Goal: Information Seeking & Learning: Learn about a topic

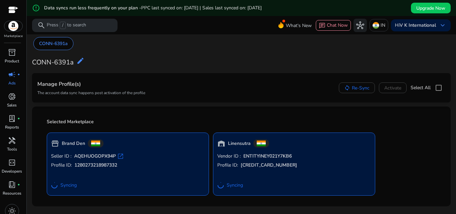
scroll to position [16, 0]
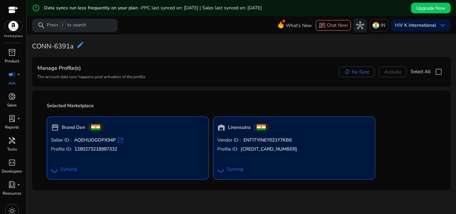
click at [134, 158] on div "Seller ID : AQEHUOGOPX94P open_in_new Profile ID: 1280273218987332 Syncing" at bounding box center [127, 156] width 153 height 38
click at [14, 117] on span "lab_profile" at bounding box center [12, 118] width 8 height 8
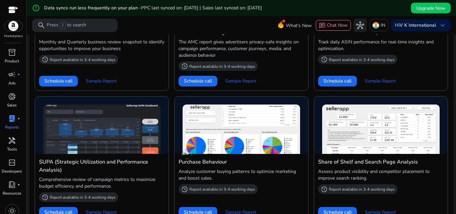
scroll to position [297, 0]
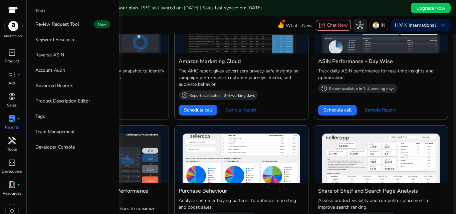
click at [16, 144] on span "handyman" at bounding box center [12, 140] width 8 height 8
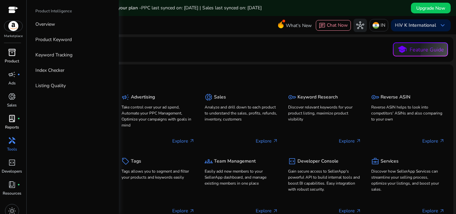
click at [12, 54] on span "inventory_2" at bounding box center [12, 52] width 8 height 8
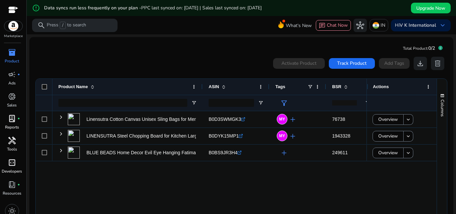
scroll to position [7, 0]
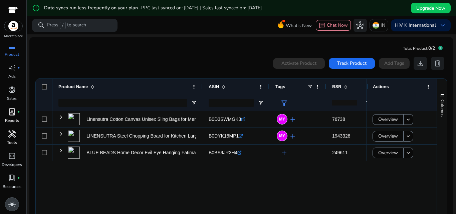
click at [14, 203] on span "light_mode" at bounding box center [12, 204] width 8 height 8
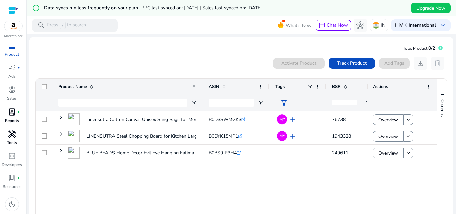
click at [139, 179] on div "Linensutra Cotton Canvas Unisex Sling Bags for Men/Girls/Women... B0D3SWMGK3 .s…" at bounding box center [209, 164] width 314 height 106
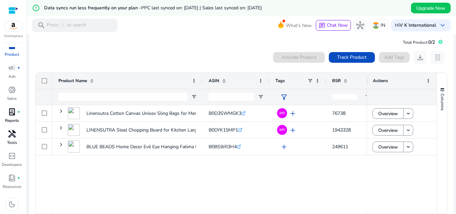
scroll to position [0, 0]
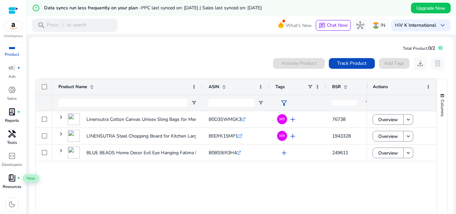
click at [14, 181] on span "book_4" at bounding box center [12, 178] width 8 height 8
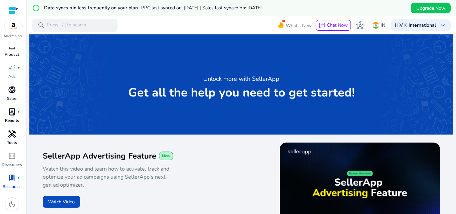
click at [10, 91] on span "donut_small" at bounding box center [12, 90] width 8 height 8
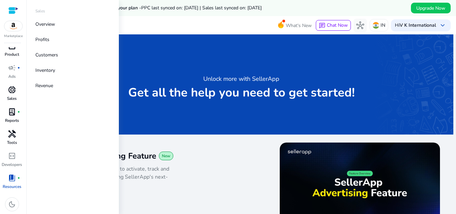
select select "*"
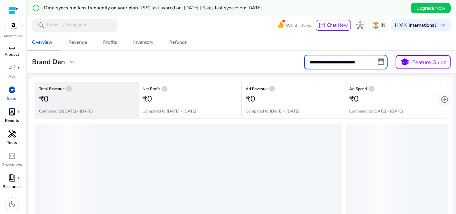
click at [352, 64] on input "**********" at bounding box center [345, 62] width 83 height 15
select select "*"
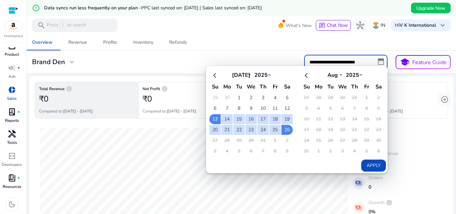
click at [334, 74] on select "*** *** *** *** *** *** *** *** *** *** *** ***" at bounding box center [332, 73] width 20 height 5
click at [250, 171] on div "Apply" at bounding box center [296, 118] width 180 height 105
click at [211, 117] on td "13" at bounding box center [214, 119] width 11 height 10
click at [285, 152] on td "9" at bounding box center [286, 151] width 11 height 10
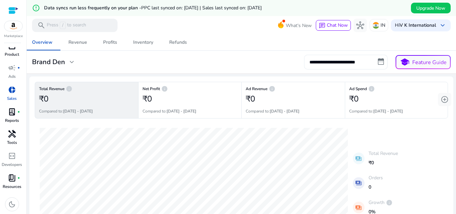
click at [380, 62] on input "**********" at bounding box center [345, 62] width 83 height 15
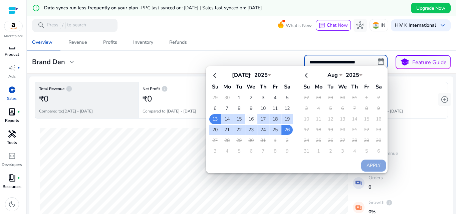
click at [248, 119] on td "16" at bounding box center [250, 119] width 11 height 10
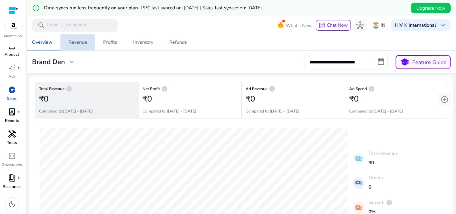
click at [80, 42] on div "Revenue" at bounding box center [77, 42] width 19 height 5
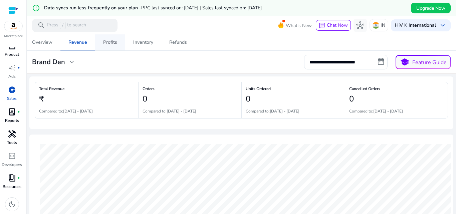
click at [115, 42] on div "Profits" at bounding box center [110, 42] width 14 height 5
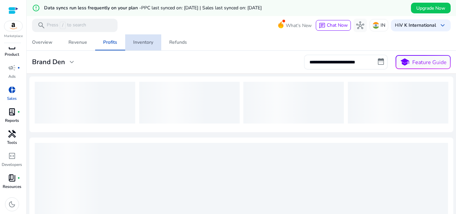
click at [141, 43] on div "Inventory" at bounding box center [143, 42] width 20 height 5
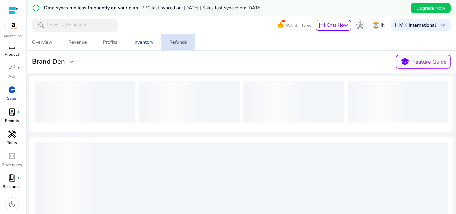
click at [177, 42] on div "Refunds" at bounding box center [178, 42] width 18 height 5
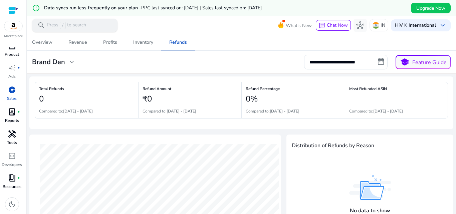
click at [74, 27] on p "Press / to search" at bounding box center [66, 25] width 39 height 7
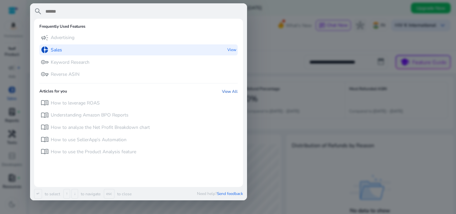
click at [64, 48] on div "donut_small Sales View" at bounding box center [138, 49] width 198 height 11
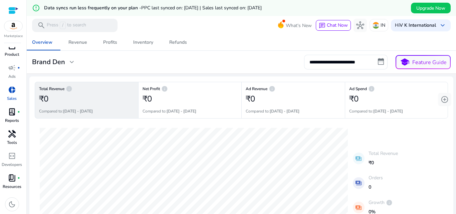
click at [34, 9] on mat-icon "error_outline" at bounding box center [36, 8] width 8 height 8
click at [37, 9] on mat-icon "error_outline" at bounding box center [36, 8] width 8 height 8
click at [203, 7] on span "PPC last synced on: [DATE] | Sales last synced on: [DATE]" at bounding box center [201, 8] width 120 height 6
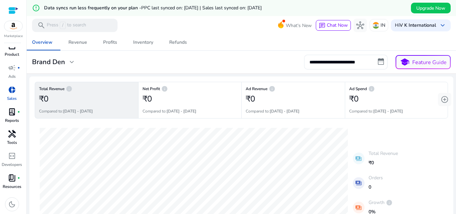
click at [242, 9] on span "PPC last synced on: [DATE] | Sales last synced on: [DATE]" at bounding box center [201, 8] width 120 height 6
click at [17, 72] on div "campaign fiber_manual_record" at bounding box center [12, 67] width 19 height 11
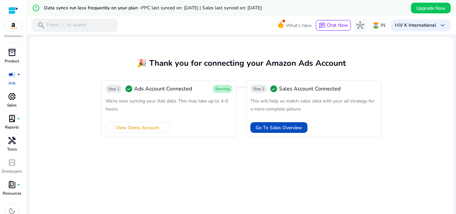
click at [11, 29] on img at bounding box center [13, 26] width 18 height 10
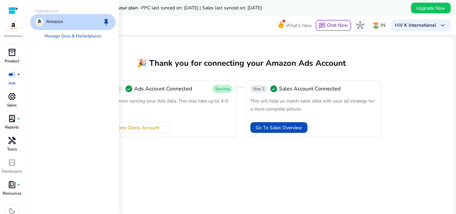
click at [56, 23] on p "Amazon" at bounding box center [54, 22] width 17 height 8
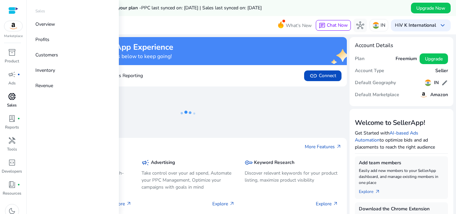
click at [7, 99] on div "donut_small" at bounding box center [12, 96] width 19 height 11
select select "*"
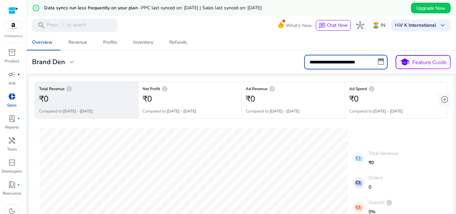
click at [330, 62] on input "**********" at bounding box center [345, 62] width 83 height 15
select select "*"
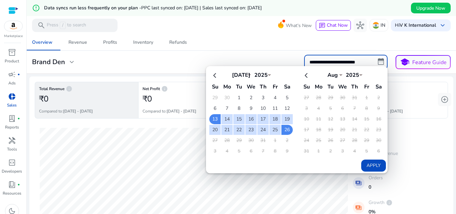
click at [369, 169] on button "Apply" at bounding box center [373, 165] width 25 height 12
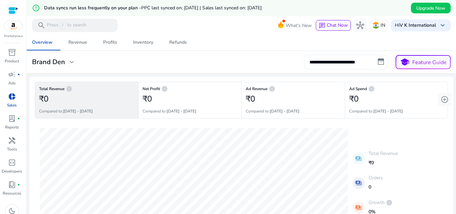
click at [342, 63] on input "**********" at bounding box center [345, 62] width 83 height 15
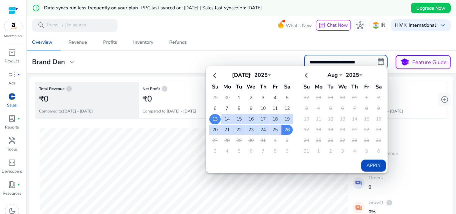
click at [210, 118] on td "13" at bounding box center [214, 119] width 11 height 10
click at [285, 131] on td "26" at bounding box center [286, 130] width 11 height 10
click at [366, 168] on button "Apply" at bounding box center [373, 165] width 25 height 12
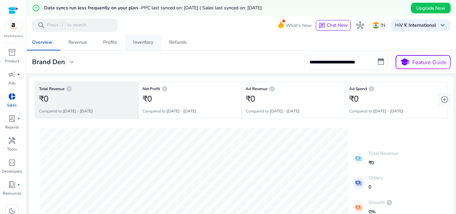
click at [136, 41] on div "Inventory" at bounding box center [143, 42] width 20 height 5
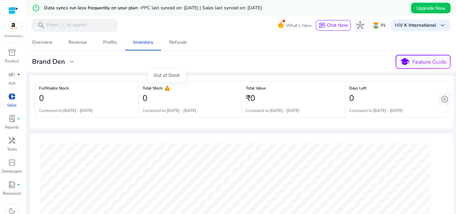
click at [166, 90] on span "warning" at bounding box center [167, 88] width 7 height 7
click at [80, 44] on div "Revenue" at bounding box center [77, 42] width 19 height 5
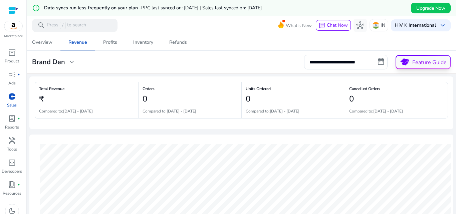
click at [417, 63] on p "Feature Guide" at bounding box center [429, 62] width 34 height 8
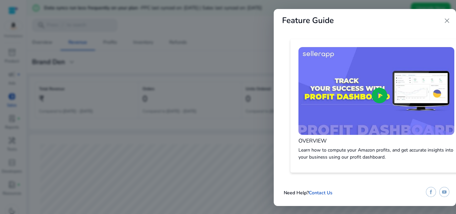
click at [446, 21] on span "close" at bounding box center [447, 21] width 8 height 8
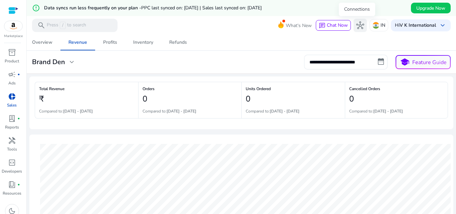
click at [359, 27] on span "hub" at bounding box center [360, 25] width 8 height 8
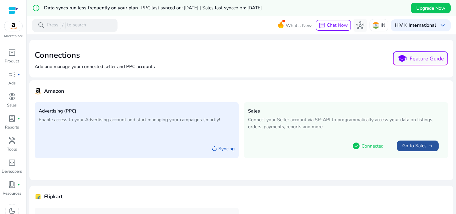
click at [409, 146] on span "Go to Sales" at bounding box center [414, 145] width 24 height 7
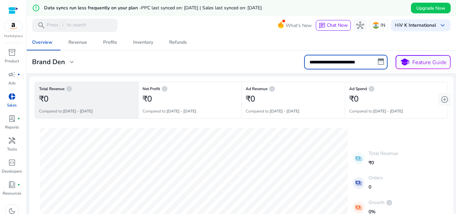
click at [359, 61] on input "**********" at bounding box center [345, 62] width 83 height 15
select select "*"
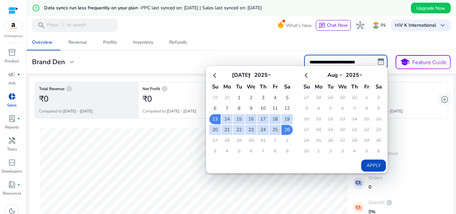
click at [359, 61] on input "**********" at bounding box center [345, 62] width 83 height 15
click at [211, 52] on mat-card "**********" at bounding box center [241, 62] width 434 height 23
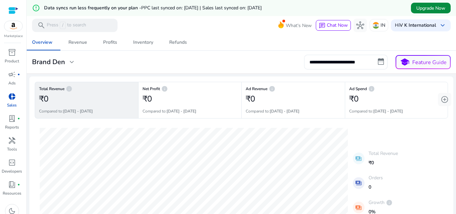
click at [434, 7] on span "Upgrade Now" at bounding box center [430, 8] width 29 height 7
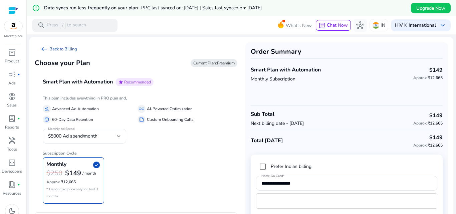
click at [62, 48] on link "arrow_left_alt Back to Billing" at bounding box center [59, 48] width 48 height 13
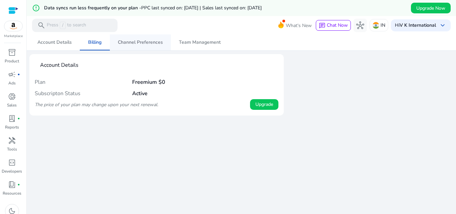
click at [141, 41] on span "Channel Preferences" at bounding box center [140, 42] width 45 height 5
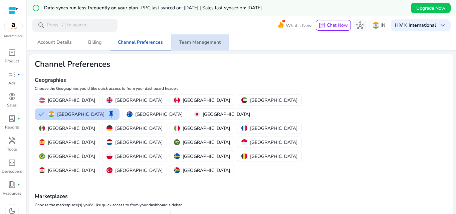
click at [206, 38] on span "Team Management" at bounding box center [200, 42] width 42 height 16
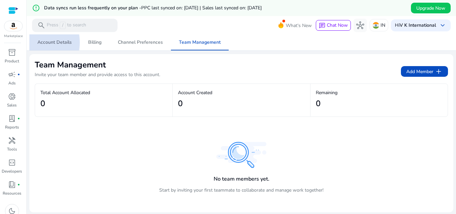
click at [42, 42] on span "Account Details" at bounding box center [54, 42] width 34 height 5
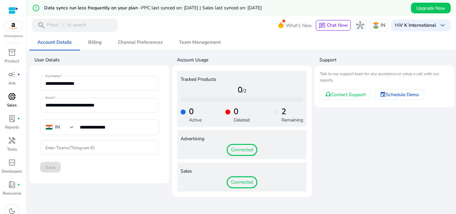
click at [13, 100] on span "donut_small" at bounding box center [12, 96] width 8 height 8
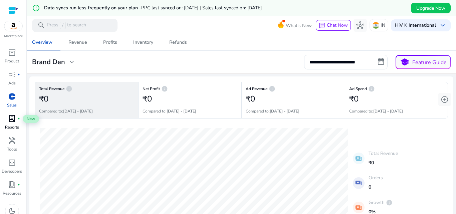
click at [8, 119] on span "lab_profile" at bounding box center [12, 118] width 8 height 8
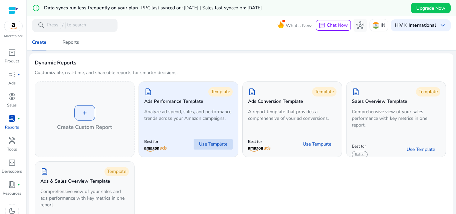
click at [211, 147] on span "Use Template" at bounding box center [213, 144] width 28 height 7
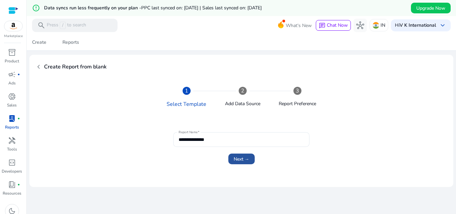
click at [244, 162] on span "Next →" at bounding box center [241, 158] width 16 height 7
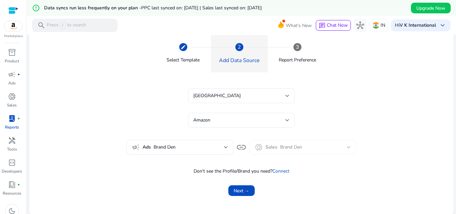
scroll to position [44, 0]
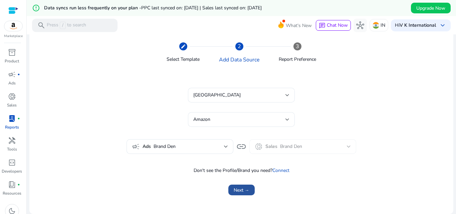
click at [240, 186] on span "Next →" at bounding box center [241, 189] width 16 height 7
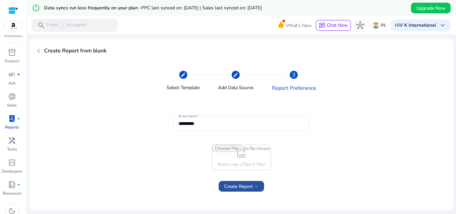
click at [246, 188] on span "Create Report →" at bounding box center [241, 186] width 35 height 7
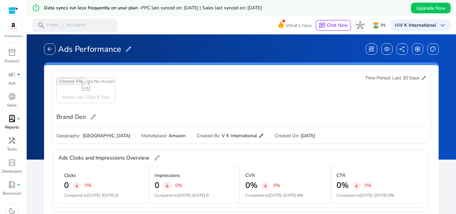
click at [15, 121] on span "lab_profile" at bounding box center [12, 118] width 8 height 8
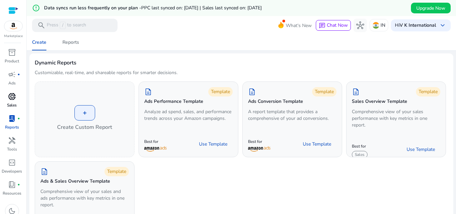
click at [7, 98] on div "donut_small" at bounding box center [12, 96] width 19 height 11
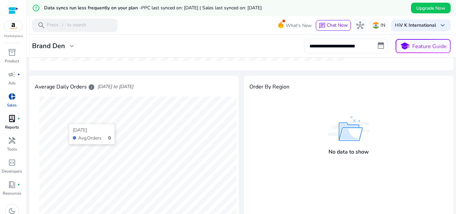
scroll to position [267, 0]
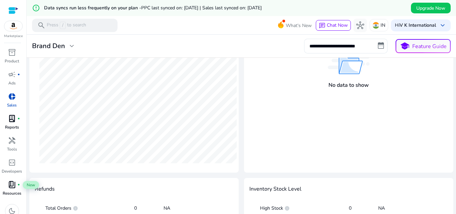
click at [16, 181] on div "book_4 fiber_manual_record" at bounding box center [12, 184] width 19 height 11
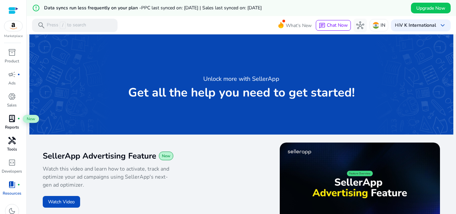
scroll to position [7, 0]
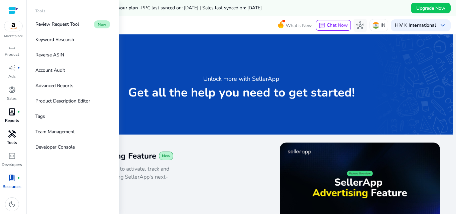
click at [11, 139] on div "handyman" at bounding box center [12, 133] width 19 height 11
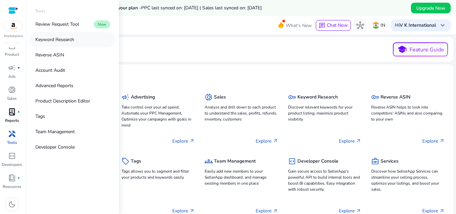
click at [51, 40] on p "Keyword Research" at bounding box center [54, 39] width 39 height 7
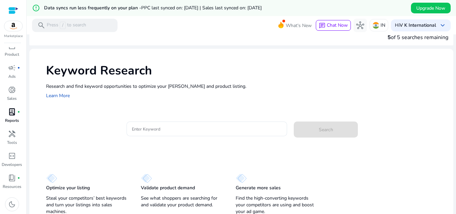
scroll to position [16, 0]
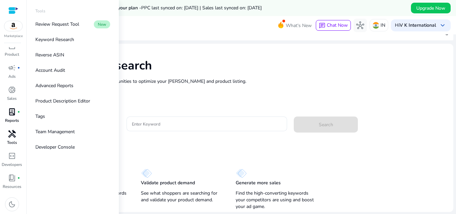
click at [14, 136] on span "handyman" at bounding box center [12, 134] width 8 height 8
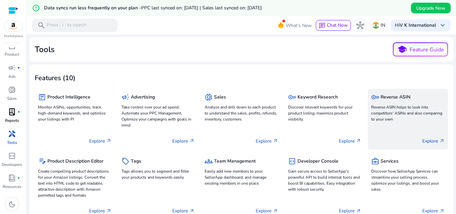
scroll to position [33, 0]
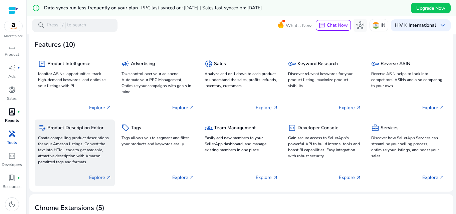
click at [75, 139] on p "Create compelling product descriptions for your Amazon listings. Convert the te…" at bounding box center [74, 150] width 73 height 30
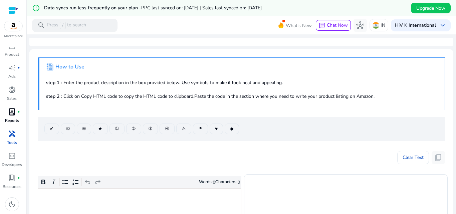
click at [12, 135] on span "handyman" at bounding box center [12, 134] width 8 height 8
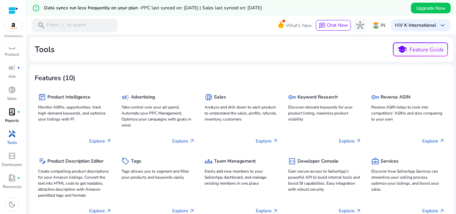
click at [10, 134] on span "handyman" at bounding box center [12, 134] width 8 height 8
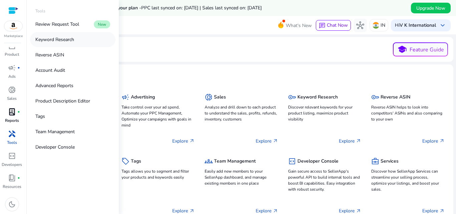
click at [59, 36] on p "Keyword Research" at bounding box center [54, 39] width 39 height 7
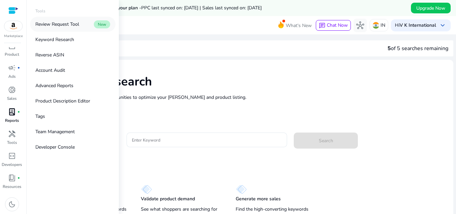
click at [61, 24] on p "Review Request Tool" at bounding box center [57, 24] width 44 height 7
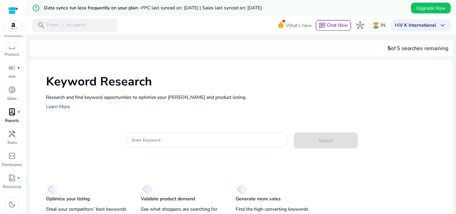
scroll to position [16, 0]
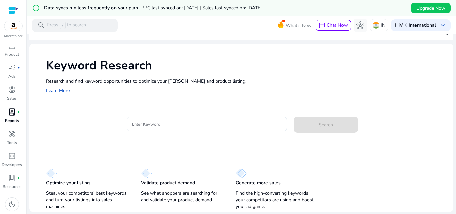
click at [155, 126] on input "Enter Keyword" at bounding box center [207, 123] width 150 height 7
click at [84, 128] on div "Enter Keyword Search" at bounding box center [247, 127] width 402 height 22
drag, startPoint x: 47, startPoint y: 196, endPoint x: 120, endPoint y: 204, distance: 73.7
click at [120, 204] on p "Steal your competitors’ best keywords and turn your listings into sales machine…" at bounding box center [86, 200] width 81 height 20
click at [176, 123] on input "Enter Keyword" at bounding box center [207, 123] width 150 height 7
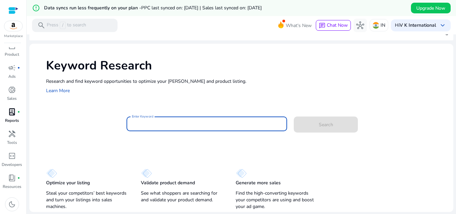
click at [176, 123] on input "Enter Keyword" at bounding box center [207, 123] width 150 height 7
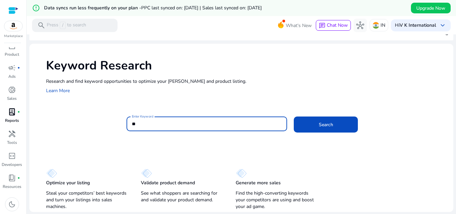
type input "*"
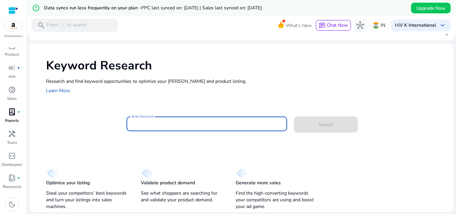
type input "*"
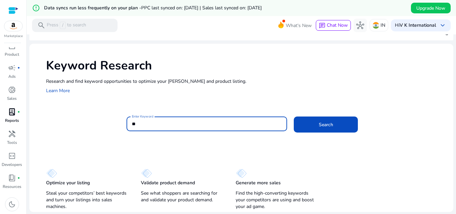
type input "*"
click at [294, 116] on button "Search" at bounding box center [326, 124] width 64 height 16
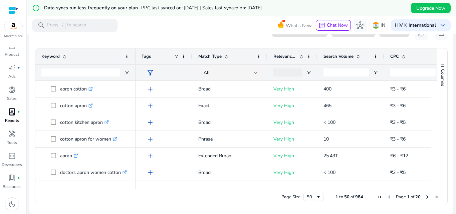
scroll to position [0, 0]
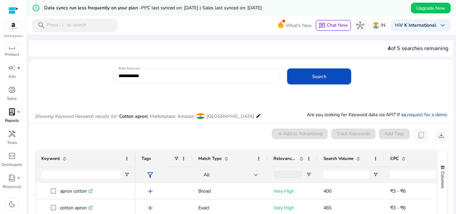
click at [117, 75] on div "**********" at bounding box center [196, 75] width 167 height 15
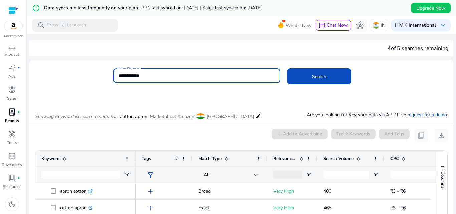
click at [120, 75] on input "**********" at bounding box center [196, 75] width 157 height 7
type input "**********"
click at [287, 68] on button "Search" at bounding box center [319, 76] width 64 height 16
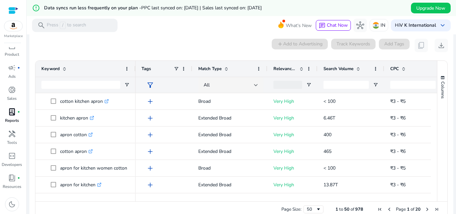
scroll to position [95, 0]
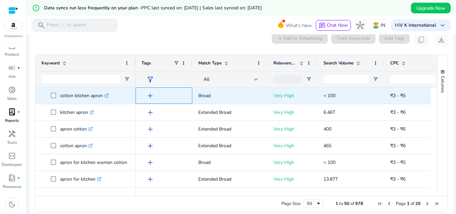
click at [151, 95] on span "add" at bounding box center [150, 96] width 8 height 8
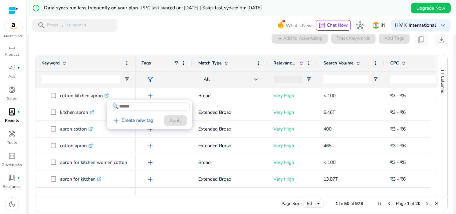
click at [151, 95] on div at bounding box center [228, 107] width 456 height 214
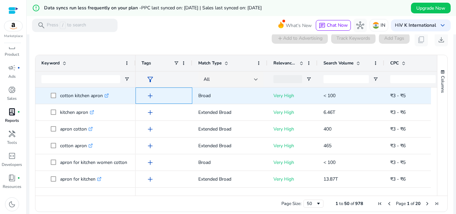
scroll to position [0, 0]
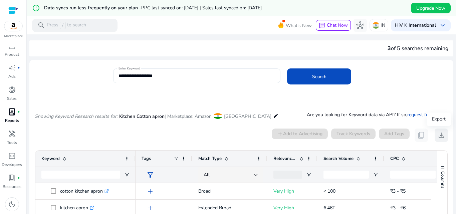
click at [439, 136] on span "download" at bounding box center [441, 135] width 8 height 8
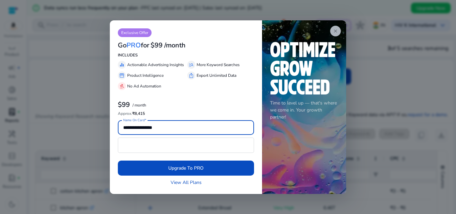
click at [336, 31] on span "close" at bounding box center [335, 30] width 5 height 5
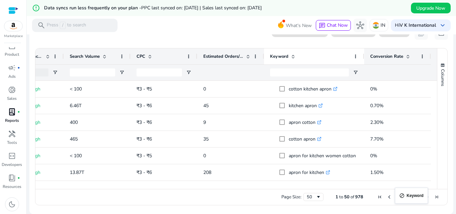
drag, startPoint x: 38, startPoint y: 54, endPoint x: 375, endPoint y: 187, distance: 362.2
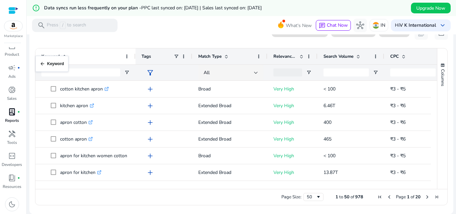
drag, startPoint x: 320, startPoint y: 55, endPoint x: 39, endPoint y: 60, distance: 280.9
click at [127, 57] on span at bounding box center [126, 56] width 5 height 5
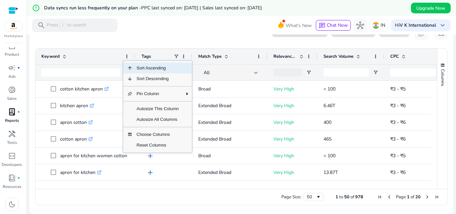
click at [97, 40] on mat-card "0 keyword(s) selected add Add to Advertising Track Keywords Add Tags content_co…" at bounding box center [241, 117] width 424 height 193
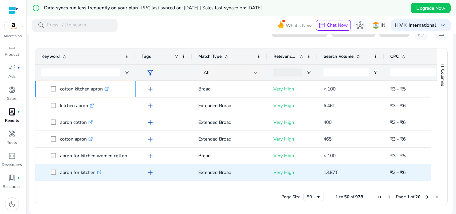
drag, startPoint x: 47, startPoint y: 87, endPoint x: 319, endPoint y: 179, distance: 287.2
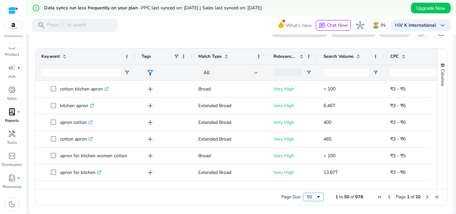
click at [316, 197] on span "Page Size" at bounding box center [318, 196] width 5 height 5
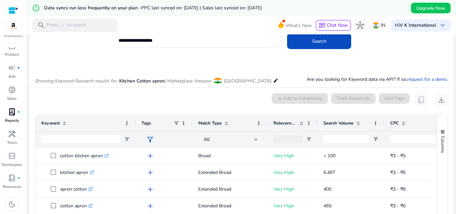
click at [419, 99] on app-icon-holder "content_copy" at bounding box center [420, 99] width 13 height 13
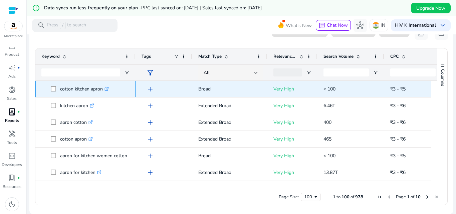
click at [106, 87] on icon at bounding box center [106, 88] width 3 height 3
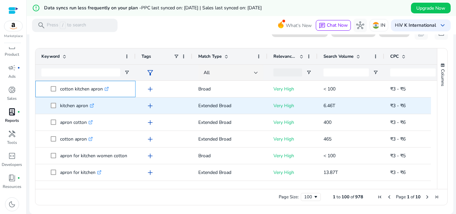
drag, startPoint x: 59, startPoint y: 88, endPoint x: 152, endPoint y: 97, distance: 93.5
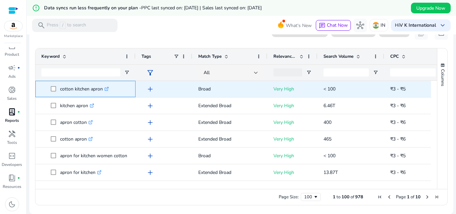
click at [62, 87] on p "cotton kitchen apron .st0{fill:#2c8af8}" at bounding box center [84, 89] width 49 height 14
drag, startPoint x: 59, startPoint y: 87, endPoint x: 86, endPoint y: 89, distance: 27.7
click at [86, 89] on span "cotton kitchen apron .st0{fill:#2c8af8}" at bounding box center [90, 89] width 79 height 14
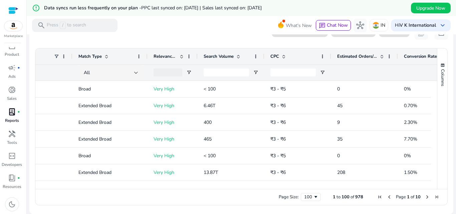
scroll to position [0, 156]
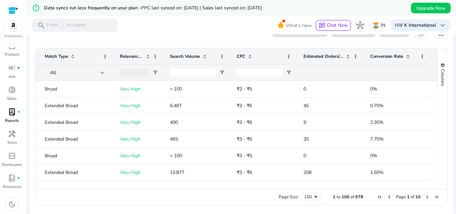
click at [382, 58] on span "Conversion Rate" at bounding box center [386, 56] width 33 height 6
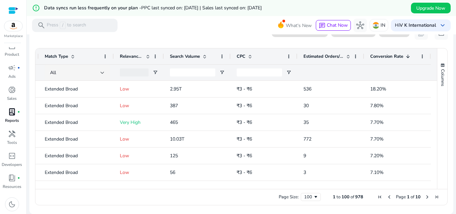
scroll to position [0, 135]
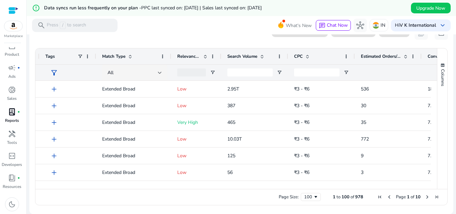
click at [184, 53] on div "Relevance Score" at bounding box center [192, 56] width 31 height 13
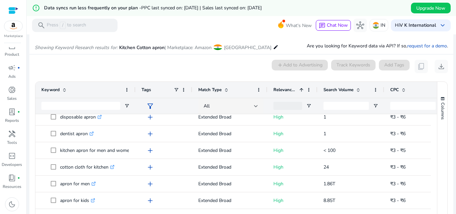
scroll to position [167, 0]
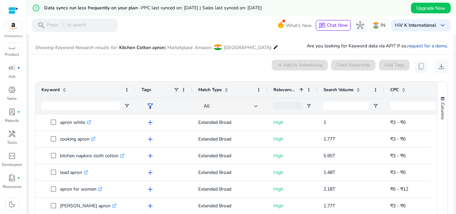
click at [340, 89] on span "Search Volume" at bounding box center [338, 90] width 30 height 6
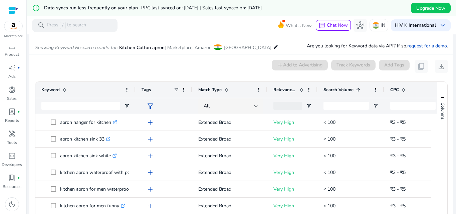
scroll to position [0, 0]
click at [211, 88] on span "Match Type" at bounding box center [209, 90] width 23 height 6
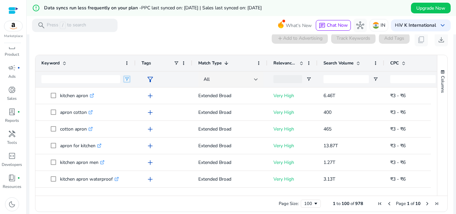
click at [128, 80] on span "Open Filter Menu" at bounding box center [126, 78] width 5 height 5
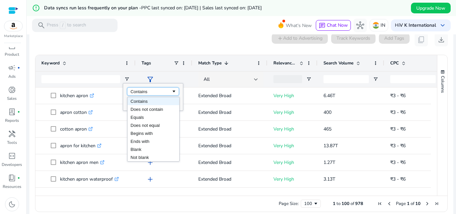
click at [163, 90] on div "Contains" at bounding box center [150, 91] width 41 height 5
click at [97, 79] on input "Keyword Filter Input" at bounding box center [80, 79] width 79 height 8
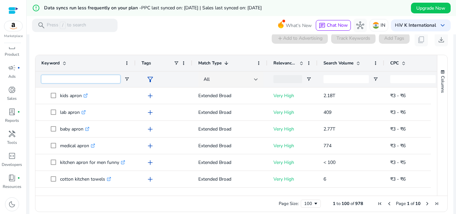
scroll to position [0, 32]
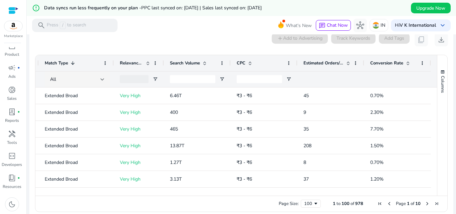
drag, startPoint x: 381, startPoint y: 191, endPoint x: 138, endPoint y: 192, distance: 242.8
click at [138, 192] on div at bounding box center [156, 192] width 549 height 6
drag, startPoint x: 137, startPoint y: 192, endPoint x: 111, endPoint y: 192, distance: 26.4
click at [111, 192] on div at bounding box center [156, 192] width 549 height 6
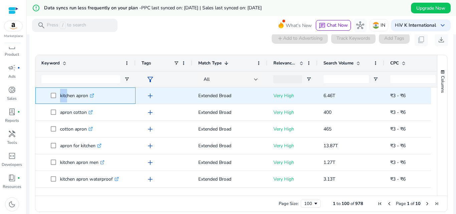
drag, startPoint x: 60, startPoint y: 93, endPoint x: 64, endPoint y: 99, distance: 7.9
click at [64, 99] on span "kitchen apron .st0{fill:#2c8af8}" at bounding box center [90, 96] width 79 height 14
click at [79, 91] on p "kitchen apron .st0{fill:#2c8af8}" at bounding box center [77, 96] width 34 height 14
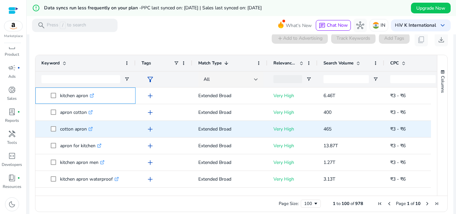
drag, startPoint x: 57, startPoint y: 93, endPoint x: 90, endPoint y: 131, distance: 50.4
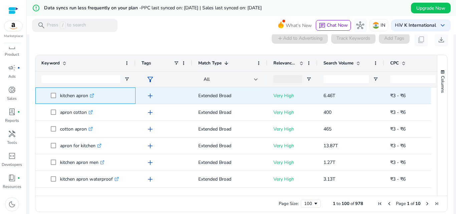
click at [67, 89] on p "kitchen apron .st0{fill:#2c8af8}" at bounding box center [77, 96] width 34 height 14
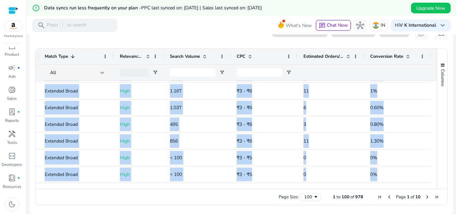
drag, startPoint x: 57, startPoint y: 89, endPoint x: 440, endPoint y: 184, distance: 394.1
click at [440, 184] on div "Match Type 1 Relevance Score Search Volume CPC 0" at bounding box center [241, 118] width 412 height 140
copy body "kitchen apron .st0{fill:#2c8af8} add Extended Broad Very High 6.46T ₹3 - ₹6 45 …"
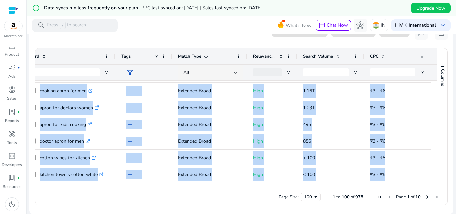
scroll to position [0, 0]
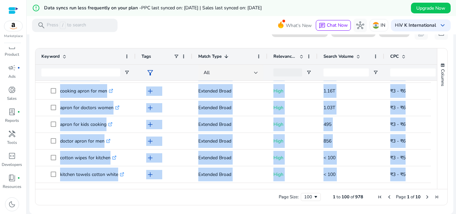
click at [88, 195] on div "Page Size: 100 1 to 100 of 978 Page 1 of 10" at bounding box center [241, 197] width 412 height 16
click at [112, 203] on div "Page Size: 100 1 to 100 of 978 Page 1 of 10" at bounding box center [241, 197] width 412 height 16
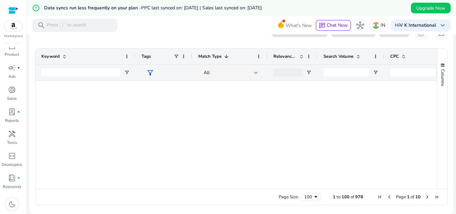
scroll to position [1099, 0]
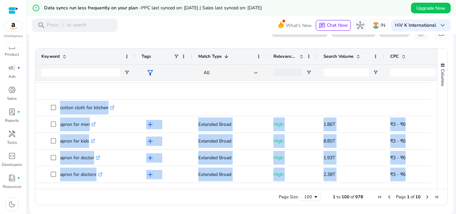
click at [204, 29] on mat-toolbar "search Press / to search What's New chat Chat Now hub IN Hi V K International k…" at bounding box center [241, 25] width 429 height 18
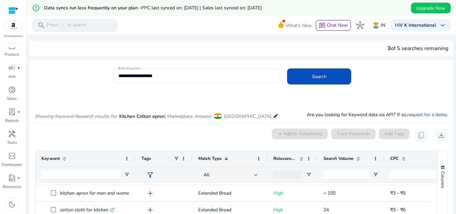
scroll to position [33, 0]
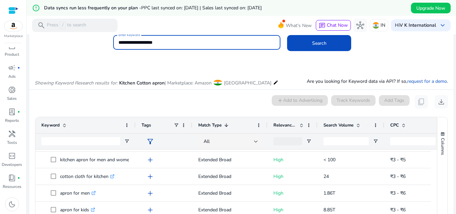
drag, startPoint x: 174, startPoint y: 42, endPoint x: 100, endPoint y: 42, distance: 73.7
click at [100, 42] on div "**********" at bounding box center [238, 46] width 418 height 22
click at [287, 35] on button "Search" at bounding box center [319, 43] width 64 height 16
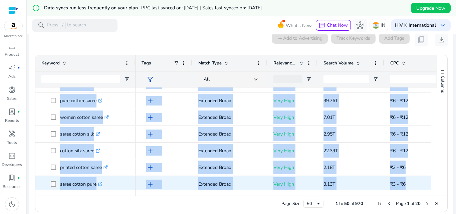
scroll to position [113, 0]
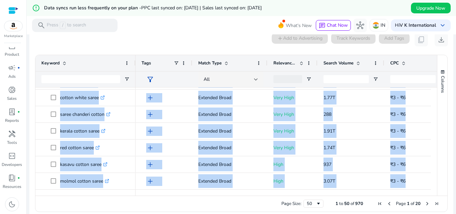
drag, startPoint x: 59, startPoint y: 91, endPoint x: 435, endPoint y: 196, distance: 390.3
click at [435, 196] on div "Drag here to set row groups Drag here to set column labels Keyword Tags 11" at bounding box center [241, 133] width 412 height 157
copy body "cotton saree cover .st0{fill:#2c8af8} handloom cotton saree .st0{fill:#2c8af8} …"
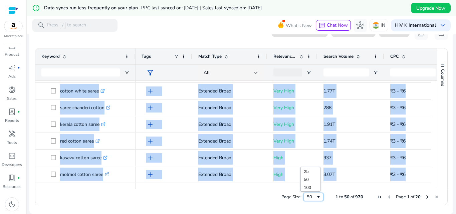
click at [310, 196] on div "50" at bounding box center [311, 197] width 9 height 6
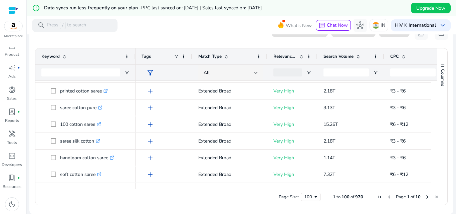
click at [168, 24] on mat-toolbar "search Press / to search What's New chat Chat Now hub IN Hi V K International k…" at bounding box center [241, 25] width 429 height 18
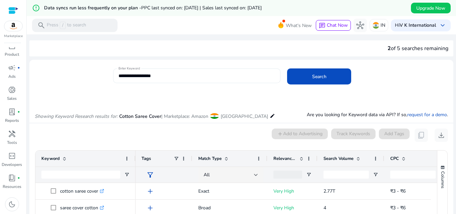
click at [171, 78] on input "**********" at bounding box center [196, 75] width 157 height 7
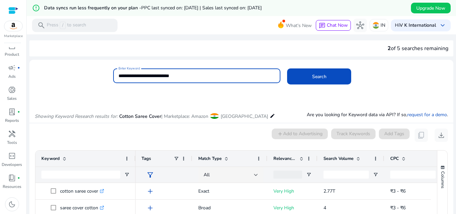
click at [287, 68] on button "Search" at bounding box center [319, 76] width 64 height 16
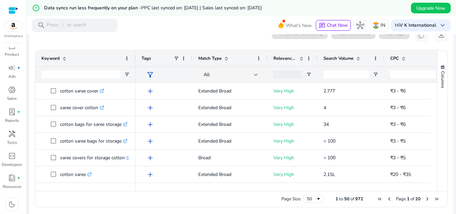
scroll to position [95, 0]
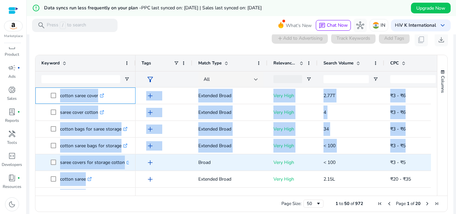
drag, startPoint x: 59, startPoint y: 92, endPoint x: 142, endPoint y: 154, distance: 104.1
click at [142, 154] on div "cotton saree cover .st0{fill:#2c8af8} saree cover cotton .st0{fill:#2c8af8} cot…" at bounding box center [232, 138] width 395 height 102
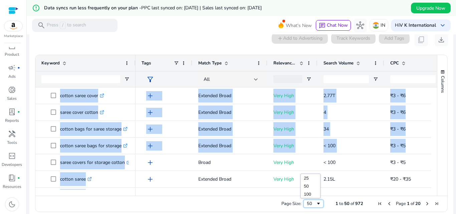
click at [316, 203] on span "Page Size" at bounding box center [318, 203] width 5 height 5
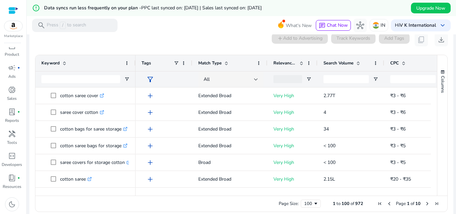
click at [140, 36] on div "0 keyword(s) selected add Add to Advertising Track Keywords Add Tags content_co…" at bounding box center [241, 39] width 413 height 13
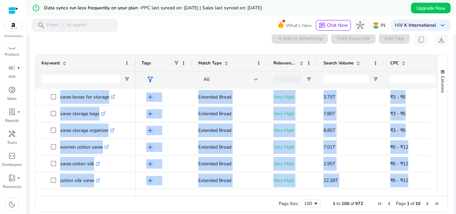
scroll to position [278, 0]
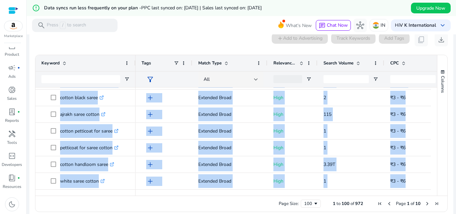
drag, startPoint x: 60, startPoint y: 93, endPoint x: 455, endPoint y: 206, distance: 410.4
click at [455, 206] on mat-sidenav-content "**********" at bounding box center [241, 107] width 429 height 214
copy body "cotton saree cover .st0{fill:#2c8af8} saree cover cotton .st0{fill:#2c8af8} cot…"
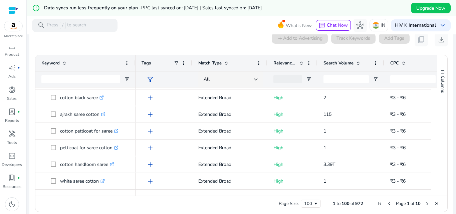
click at [209, 37] on div "0 keyword(s) selected add Add to Advertising Track Keywords Add Tags content_co…" at bounding box center [241, 39] width 413 height 13
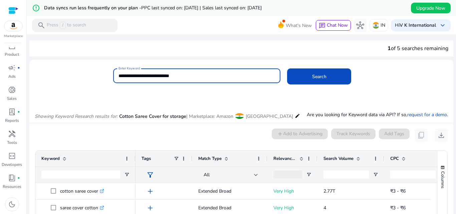
drag, startPoint x: 187, startPoint y: 77, endPoint x: 79, endPoint y: 75, distance: 108.1
click at [79, 75] on div "**********" at bounding box center [238, 79] width 418 height 22
type input "**********"
click at [287, 68] on button "Search" at bounding box center [319, 76] width 64 height 16
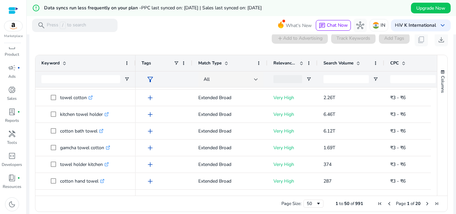
scroll to position [97, 0]
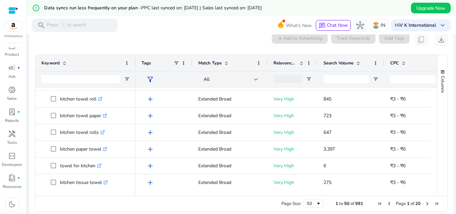
drag, startPoint x: 60, startPoint y: 90, endPoint x: 288, endPoint y: 189, distance: 248.6
click at [288, 189] on div "Keyword Tags Match Type CPC" at bounding box center [235, 125] width 401 height 140
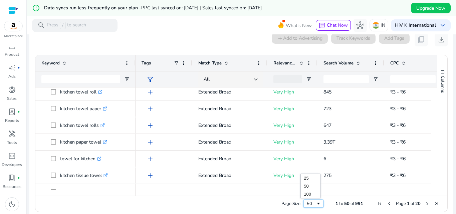
click at [316, 203] on span "Page Size" at bounding box center [318, 203] width 5 height 5
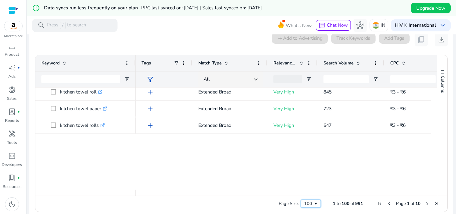
scroll to position [0, 0]
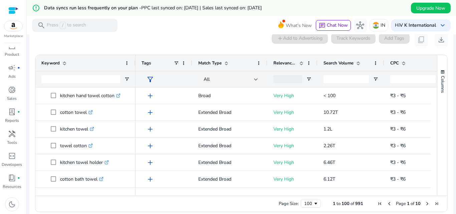
click at [126, 39] on div "0 keyword(s) selected add Add to Advertising Track Keywords Add Tags content_co…" at bounding box center [241, 39] width 413 height 13
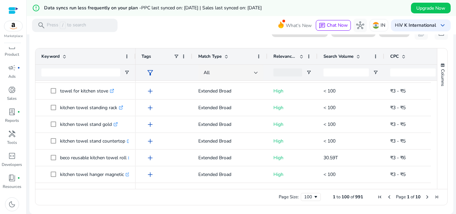
drag, startPoint x: 60, startPoint y: 83, endPoint x: 455, endPoint y: 184, distance: 407.9
click at [455, 184] on mat-sidenav-content "**********" at bounding box center [241, 107] width 429 height 214
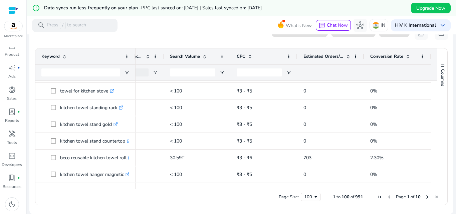
copy body "kitchen hand towel cotton .st0{fill:#2c8af8} kitchen towel holder .st0{fill:#2c…"
click at [171, 21] on mat-toolbar "search Press / to search What's New chat Chat Now hub IN Hi V K International k…" at bounding box center [241, 25] width 429 height 18
click at [18, 96] on link "donut_small Sales" at bounding box center [12, 95] width 24 height 22
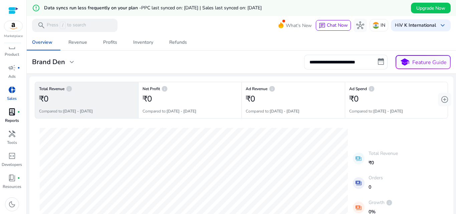
click at [16, 115] on div "lab_profile fiber_manual_record" at bounding box center [12, 111] width 19 height 11
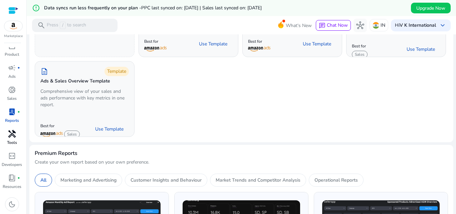
click at [11, 137] on span "handyman" at bounding box center [12, 134] width 8 height 8
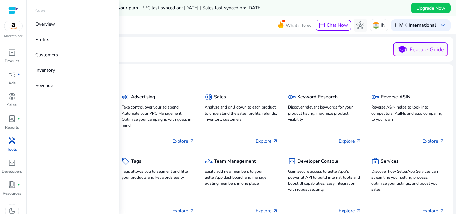
scroll to position [7, 0]
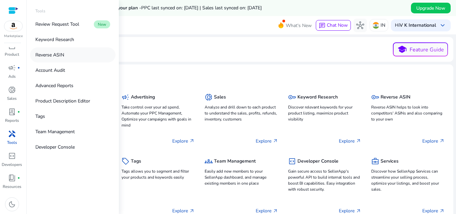
click at [56, 57] on p "Reverse ASIN" at bounding box center [49, 54] width 29 height 7
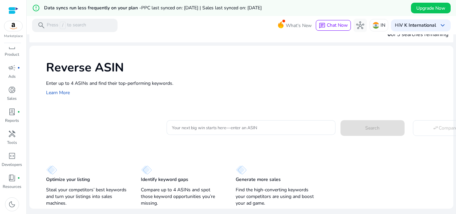
scroll to position [16, 0]
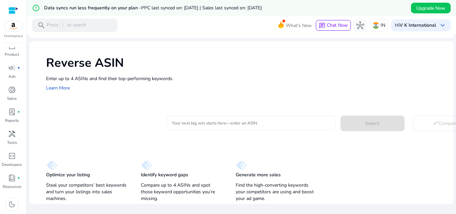
click at [224, 124] on input "Your next big win starts here—enter an ASIN" at bounding box center [251, 122] width 158 height 7
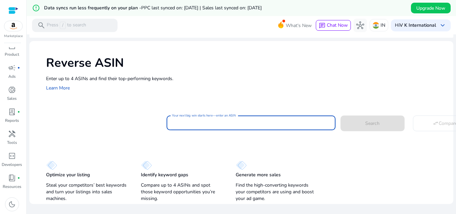
paste input "**********"
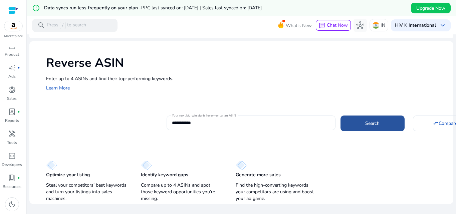
click at [361, 122] on span at bounding box center [372, 123] width 64 height 16
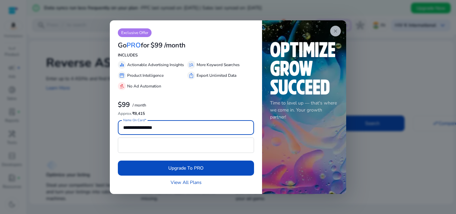
click at [334, 30] on span "close" at bounding box center [335, 30] width 5 height 5
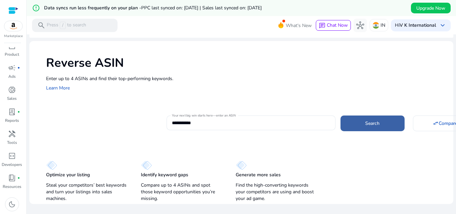
click at [374, 126] on span "Search" at bounding box center [372, 123] width 14 height 7
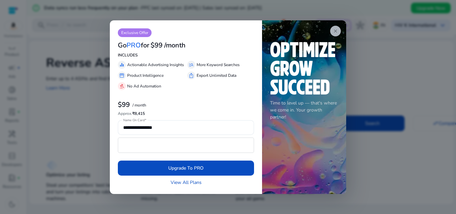
click at [332, 31] on app-icon "close" at bounding box center [335, 31] width 11 height 11
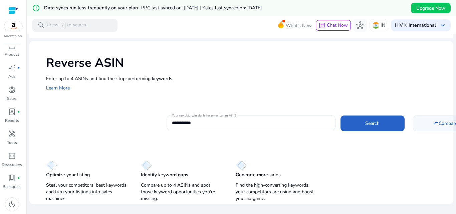
click at [438, 126] on span "Compare" at bounding box center [447, 123] width 19 height 7
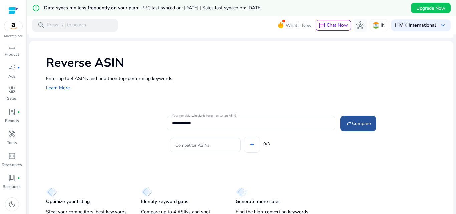
click at [354, 125] on span "Compare" at bounding box center [361, 123] width 19 height 7
type input "**********"
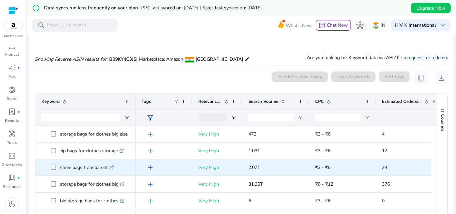
scroll to position [121, 0]
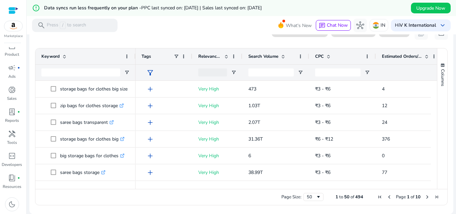
drag, startPoint x: 339, startPoint y: 189, endPoint x: 439, endPoint y: 187, distance: 100.1
click at [439, 187] on div "Drag here to set row groups Drag here to set column labels Keyword Tags 4" at bounding box center [241, 126] width 412 height 157
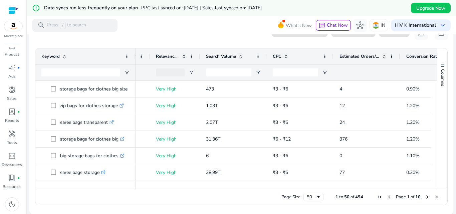
scroll to position [0, 41]
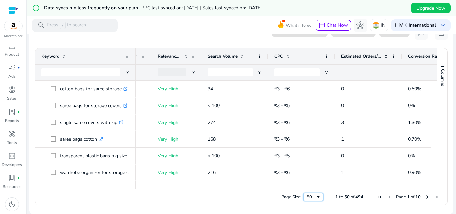
click at [316, 195] on span "Page Size" at bounding box center [318, 196] width 5 height 5
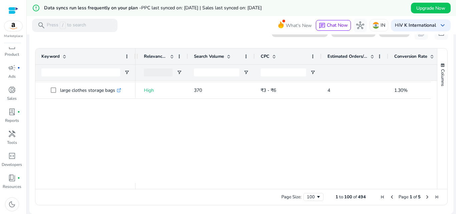
click at [350, 55] on span "Estimated Orders/Month" at bounding box center [347, 56] width 40 height 6
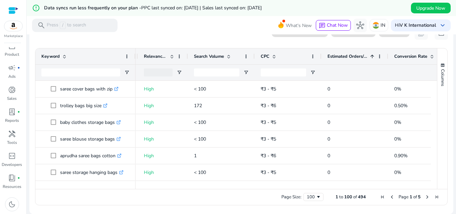
click at [350, 55] on span "Estimated Orders/Month" at bounding box center [347, 56] width 40 height 6
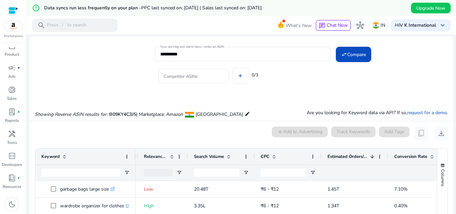
click at [153, 156] on span "Relevance Score" at bounding box center [155, 156] width 23 height 6
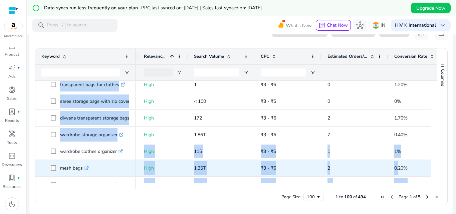
drag, startPoint x: 60, startPoint y: 83, endPoint x: 397, endPoint y: 171, distance: 348.9
click at [397, 171] on div "single saree cover bags .st0{fill:#2c8af8} transparent saree covers for storage…" at bounding box center [232, 132] width 395 height 102
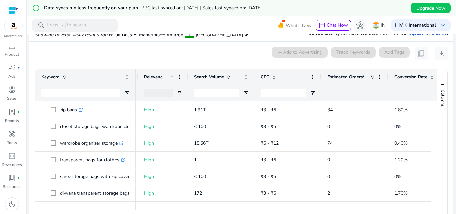
click at [112, 53] on div "0 keyword(s) selected add Add to Advertising Track Keywords Add Tags content_co…" at bounding box center [241, 53] width 413 height 13
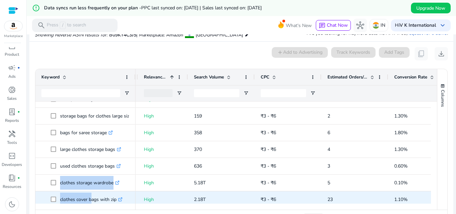
drag, startPoint x: 59, startPoint y: 106, endPoint x: 90, endPoint y: 199, distance: 97.9
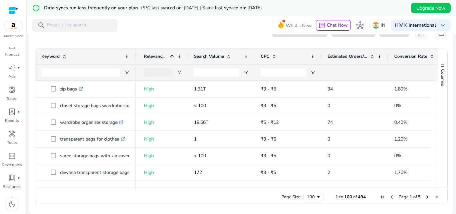
click at [120, 38] on div "0 keyword(s) selected add Add to Advertising Track Keywords Add Tags content_co…" at bounding box center [241, 32] width 413 height 13
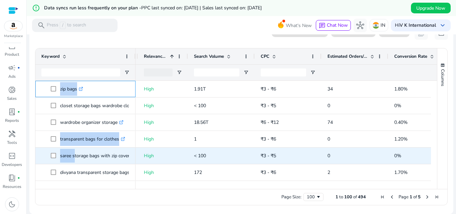
drag, startPoint x: 59, startPoint y: 85, endPoint x: 73, endPoint y: 162, distance: 77.6
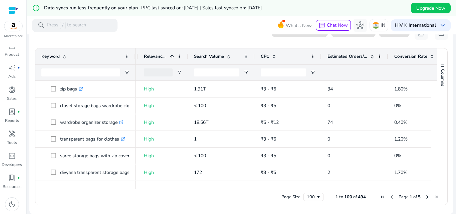
click at [120, 39] on div "0 keyword(s) selected add Add to Advertising Track Keywords Add Tags content_co…" at bounding box center [241, 32] width 413 height 13
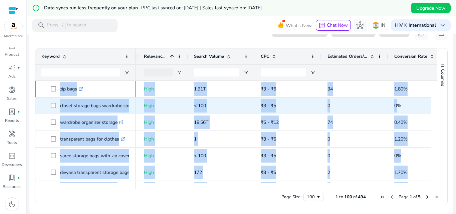
drag, startPoint x: 57, startPoint y: 84, endPoint x: 397, endPoint y: 103, distance: 340.1
click at [397, 103] on div "single saree cover bags .st0{fill:#2c8af8} transparent saree covers for storage…" at bounding box center [232, 132] width 395 height 102
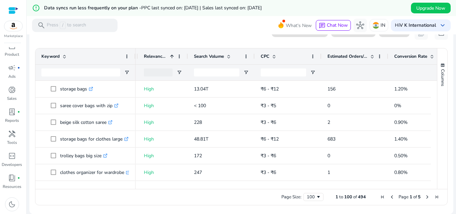
click at [182, 32] on mat-toolbar "search Press / to search What's New chat Chat Now hub IN Hi V K International k…" at bounding box center [241, 25] width 429 height 18
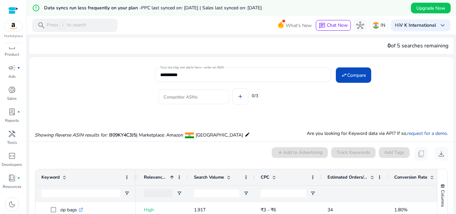
click at [167, 97] on input "Competitor ASINs" at bounding box center [193, 96] width 60 height 7
click at [258, 110] on mat-card "**********" at bounding box center [241, 87] width 424 height 54
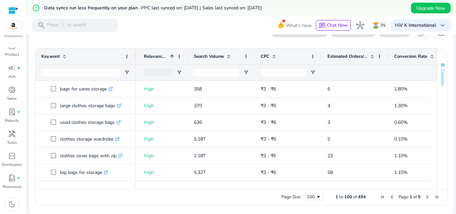
click at [440, 64] on span "button" at bounding box center [442, 65] width 5 height 5
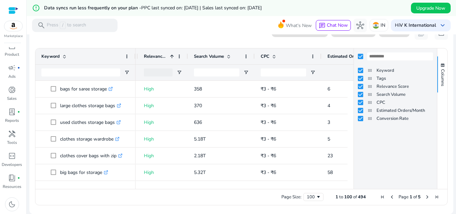
click at [420, 137] on div "Keyword Tags Relevance Score Search Volume CPC Estimated Orders/Month" at bounding box center [395, 126] width 83 height 124
click at [420, 134] on div "Keyword Tags Relevance Score Search Volume CPC Estimated Orders/Month" at bounding box center [395, 126] width 83 height 124
click at [440, 70] on span "Columns" at bounding box center [442, 77] width 6 height 17
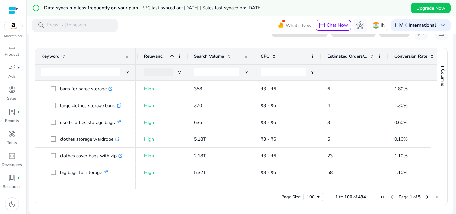
click at [434, 198] on span "Last Page" at bounding box center [436, 196] width 5 height 5
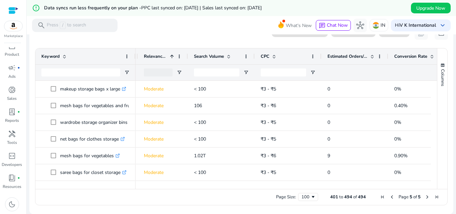
click at [380, 197] on span "First Page" at bounding box center [382, 196] width 5 height 5
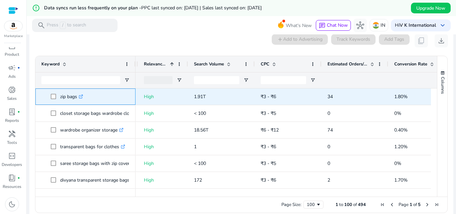
click at [83, 96] on icon ".st0{fill:#2c8af8}" at bounding box center [81, 96] width 4 height 4
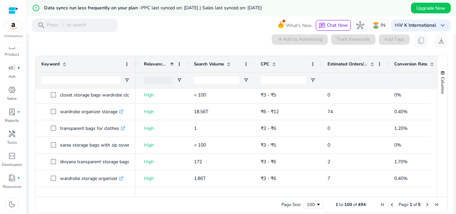
scroll to position [167, 0]
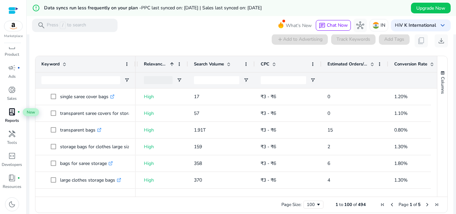
click at [12, 113] on span "lab_profile" at bounding box center [12, 112] width 8 height 8
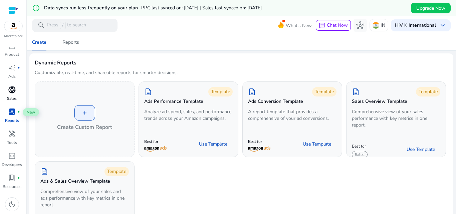
click at [14, 90] on span "donut_small" at bounding box center [12, 90] width 8 height 8
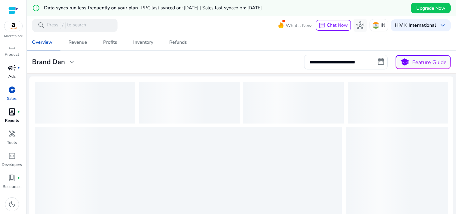
click at [12, 67] on span "campaign" at bounding box center [12, 68] width 8 height 8
